Goal: Navigation & Orientation: Find specific page/section

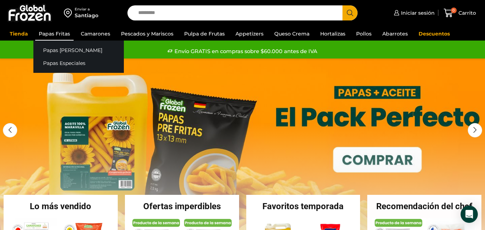
click at [64, 37] on link "Papas Fritas" at bounding box center [54, 34] width 38 height 14
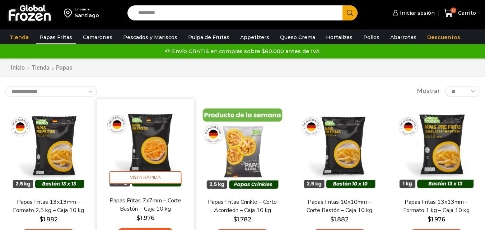
click at [86, 91] on select "**********" at bounding box center [51, 91] width 92 height 11
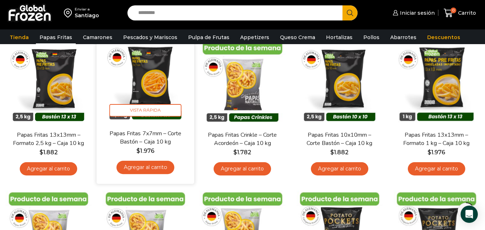
scroll to position [72, 0]
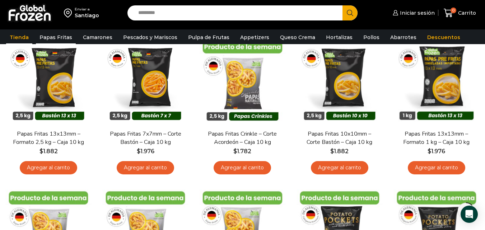
click at [24, 36] on link "Tienda" at bounding box center [19, 38] width 26 height 14
click at [37, 13] on img at bounding box center [29, 13] width 45 height 19
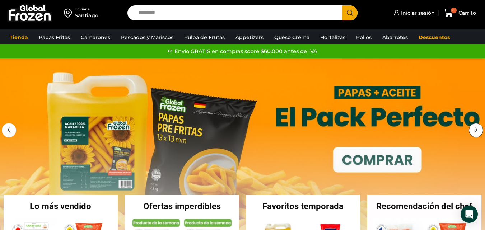
click at [470, 129] on div "Next slide" at bounding box center [476, 130] width 14 height 14
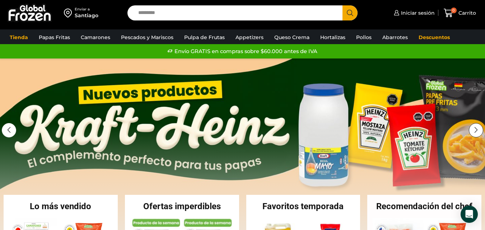
click at [472, 131] on div "Next slide" at bounding box center [476, 130] width 14 height 14
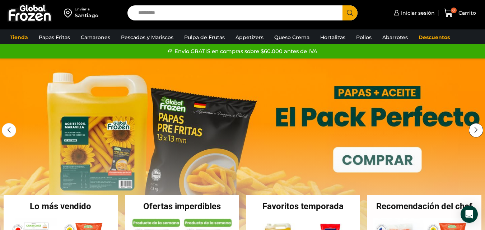
click at [471, 131] on div "Next slide" at bounding box center [476, 130] width 14 height 14
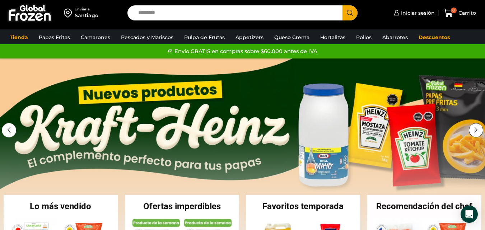
click at [471, 131] on div "Next slide" at bounding box center [476, 130] width 14 height 14
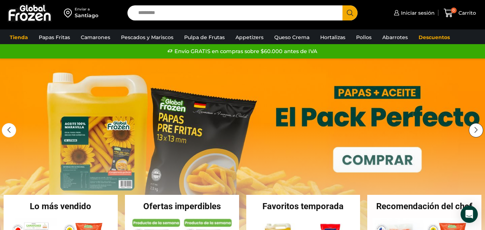
click at [473, 131] on div "Next slide" at bounding box center [476, 130] width 14 height 14
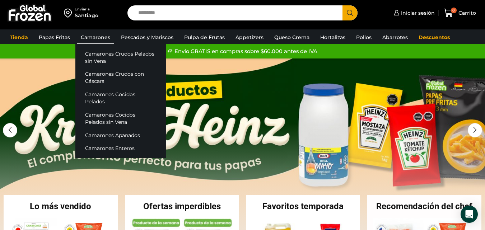
click at [98, 42] on link "Camarones" at bounding box center [95, 38] width 37 height 14
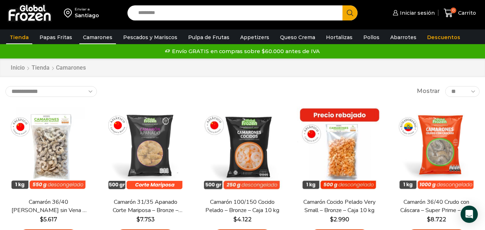
click at [18, 41] on link "Tienda" at bounding box center [19, 38] width 26 height 14
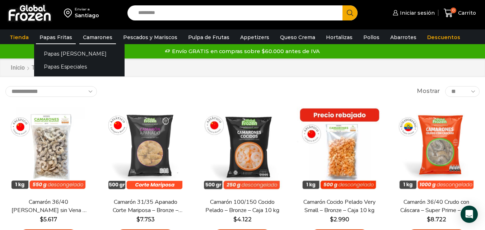
click at [47, 37] on link "Papas Fritas" at bounding box center [56, 38] width 40 height 14
